Goal: Task Accomplishment & Management: Manage account settings

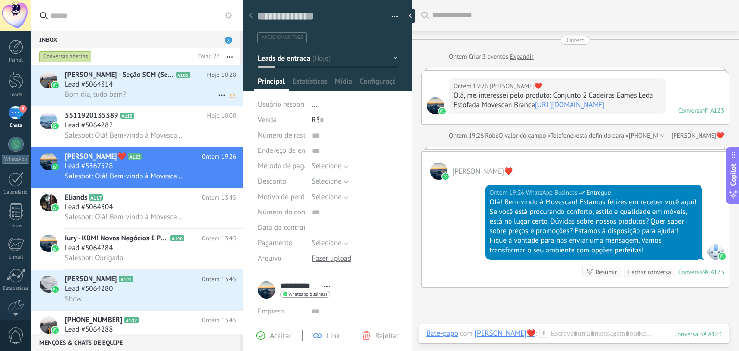
click at [165, 89] on div "Lead #5064314" at bounding box center [150, 85] width 171 height 10
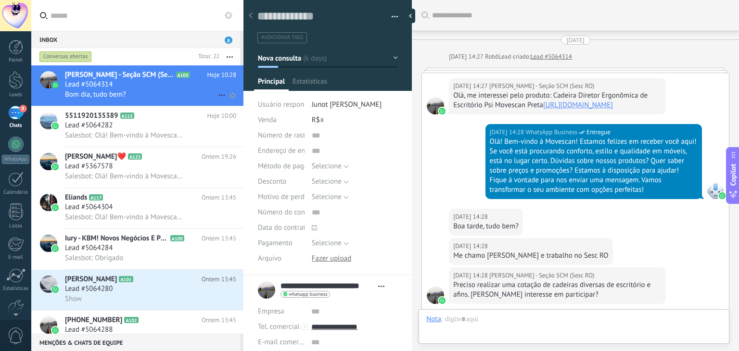
scroll to position [542, 0]
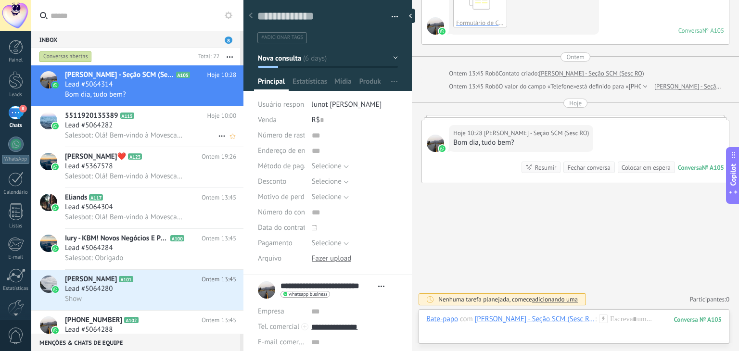
click at [164, 118] on h2 "5511920135389 A115" at bounding box center [136, 116] width 142 height 10
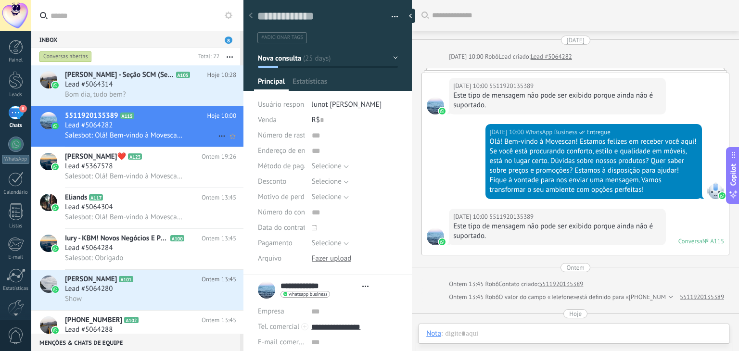
type textarea "**********"
